Goal: Task Accomplishment & Management: Use online tool/utility

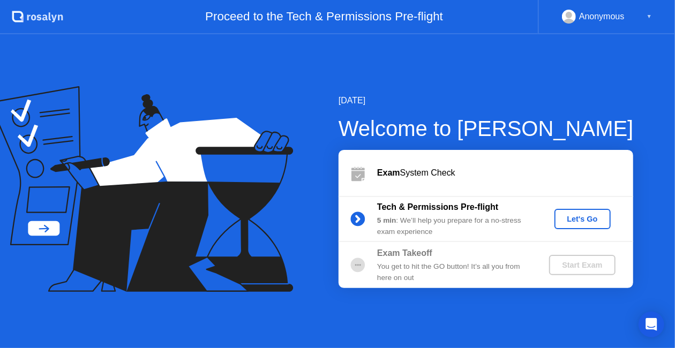
click at [585, 222] on div "Let's Go" at bounding box center [583, 219] width 48 height 9
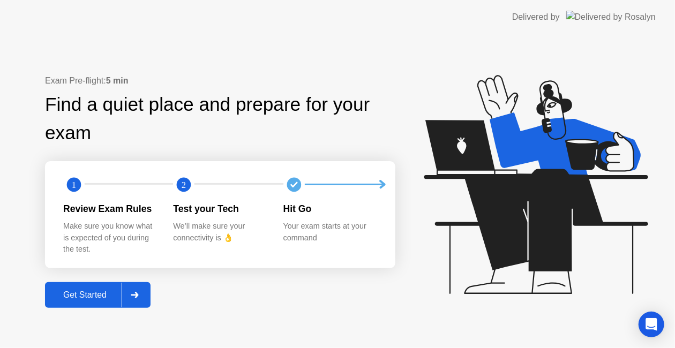
click at [96, 297] on div "Get Started" at bounding box center [84, 295] width 73 height 10
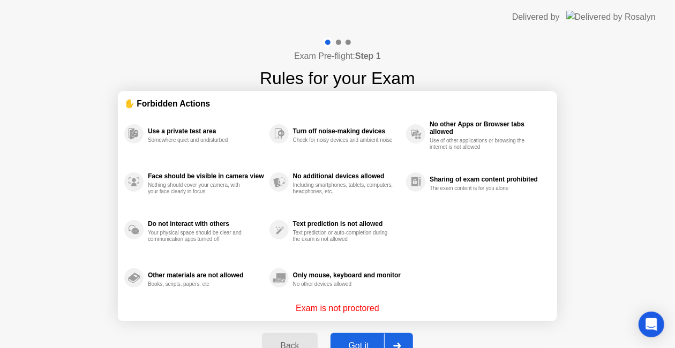
click at [351, 339] on button "Got it" at bounding box center [372, 346] width 83 height 26
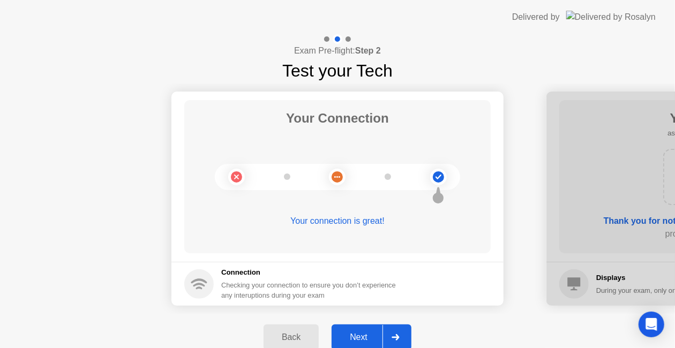
click at [359, 335] on div "Next" at bounding box center [359, 338] width 48 height 10
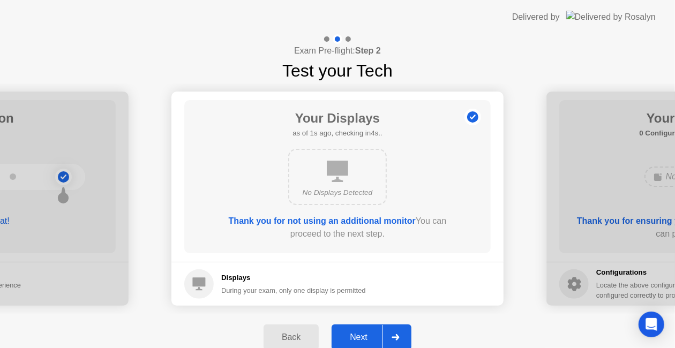
click at [359, 335] on div "Next" at bounding box center [359, 338] width 48 height 10
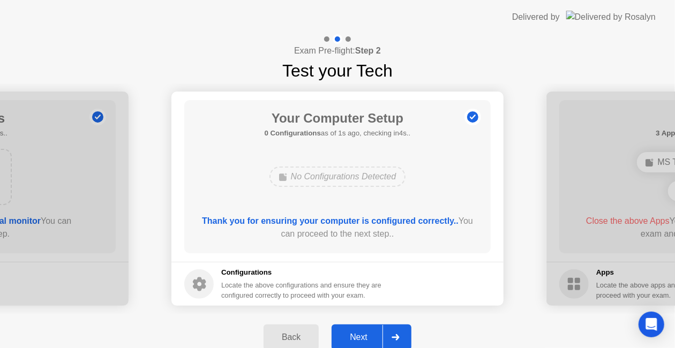
click at [359, 335] on div "Next" at bounding box center [359, 338] width 48 height 10
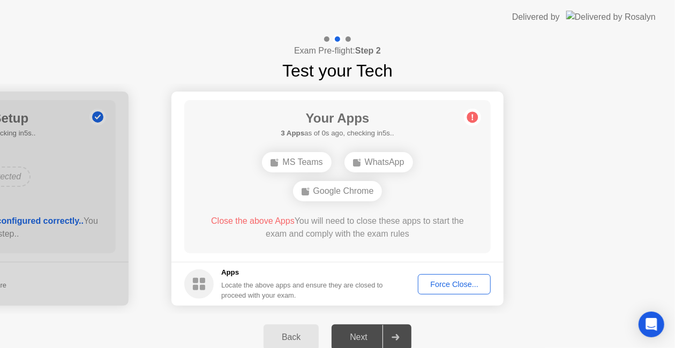
click at [438, 281] on div "Force Close..." at bounding box center [454, 284] width 65 height 9
click at [430, 286] on div "Force Close..." at bounding box center [454, 284] width 65 height 9
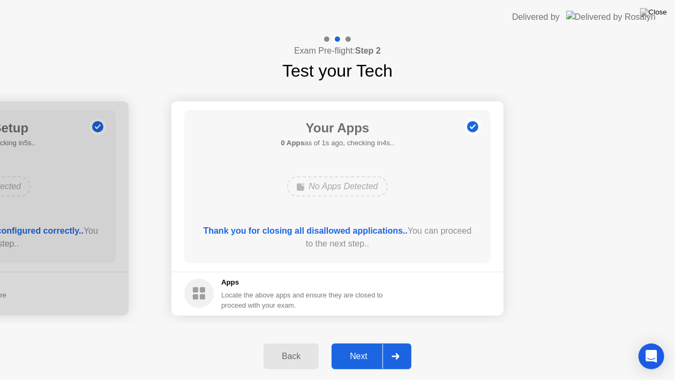
click at [370, 348] on div "Next" at bounding box center [359, 356] width 48 height 10
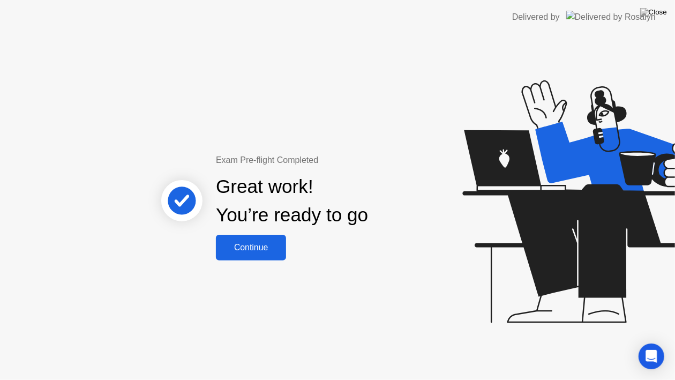
click at [278, 251] on div "Continue" at bounding box center [251, 248] width 64 height 10
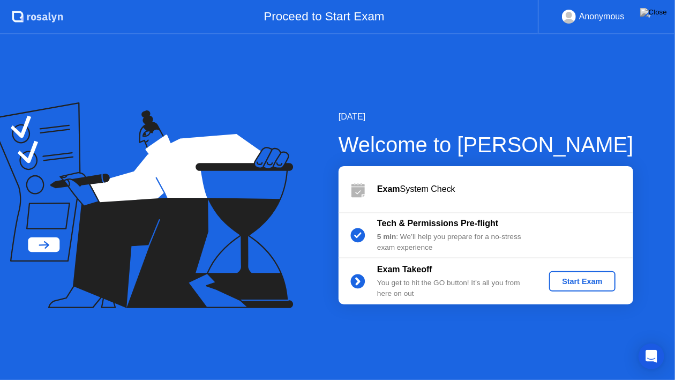
click at [581, 279] on div "Start Exam" at bounding box center [581, 281] width 57 height 9
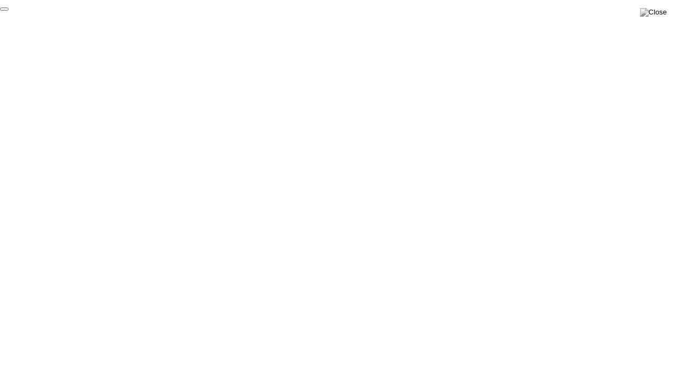
click at [9, 11] on button "End Proctoring Session" at bounding box center [4, 9] width 9 height 3
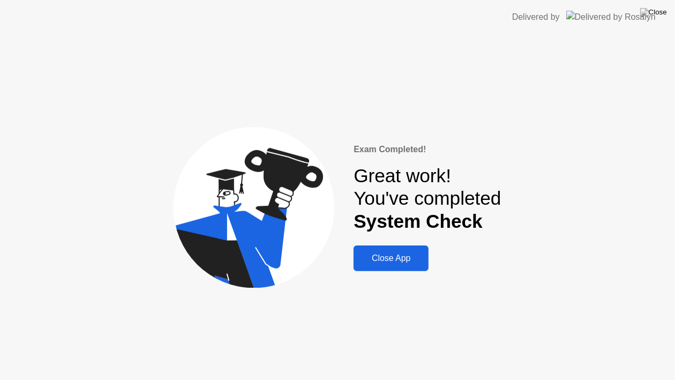
click at [398, 258] on div "Close App" at bounding box center [391, 258] width 69 height 10
